Goal: Find specific page/section: Find specific page/section

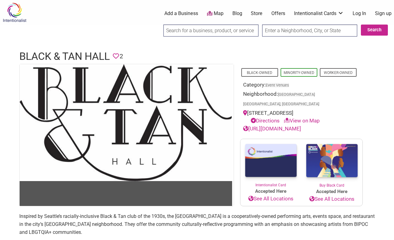
click at [280, 27] on input "text" at bounding box center [309, 31] width 95 height 12
click at [240, 27] on input "search" at bounding box center [211, 31] width 95 height 12
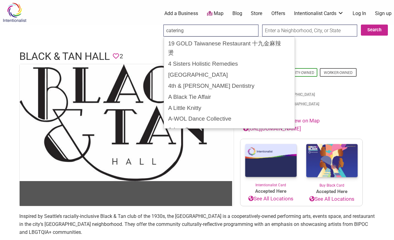
type input "catering"
click at [169, 31] on input "Search" at bounding box center [169, 31] width 24 height 13
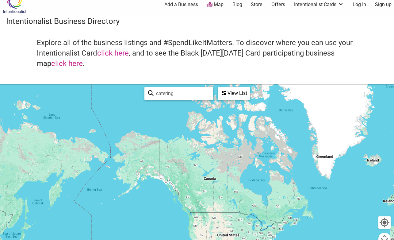
scroll to position [104, 0]
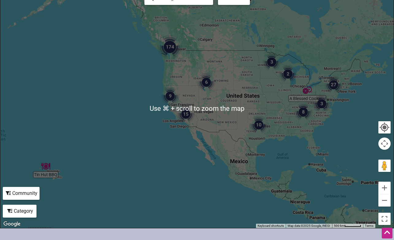
click at [168, 45] on img "174" at bounding box center [170, 47] width 25 height 25
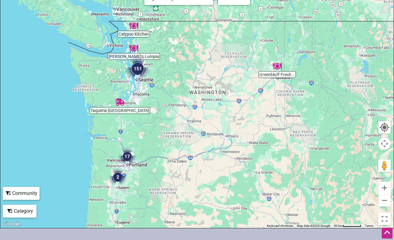
click at [136, 67] on img "151" at bounding box center [137, 68] width 25 height 25
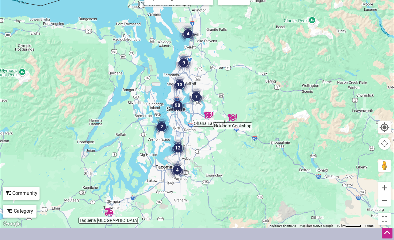
click at [176, 104] on img "98" at bounding box center [177, 105] width 18 height 18
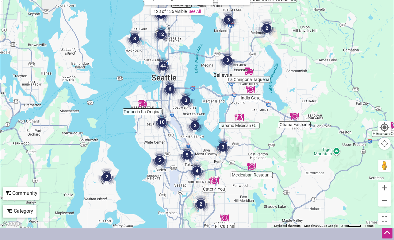
click at [164, 65] on img "44" at bounding box center [163, 66] width 18 height 18
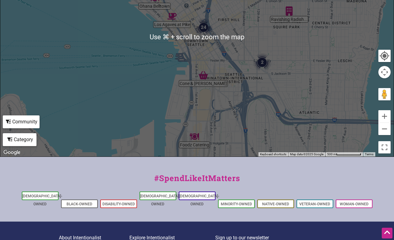
scroll to position [0, 0]
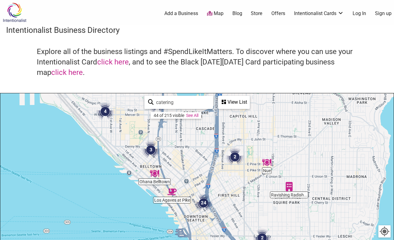
click at [16, 11] on img at bounding box center [14, 12] width 29 height 20
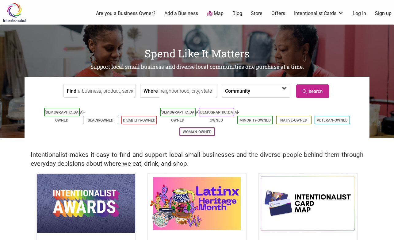
click at [255, 89] on span at bounding box center [268, 91] width 26 height 10
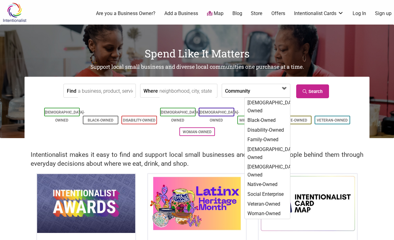
click at [255, 89] on span at bounding box center [268, 91] width 26 height 10
click at [122, 91] on input "Find" at bounding box center [106, 91] width 56 height 14
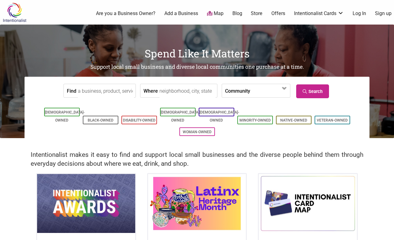
click at [155, 90] on div "Where" at bounding box center [178, 91] width 77 height 14
click at [109, 89] on input "Find" at bounding box center [106, 91] width 56 height 14
type input "food"
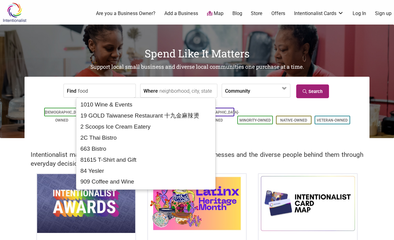
click at [322, 88] on link "Search" at bounding box center [312, 91] width 33 height 14
